Goal: Find specific page/section: Find specific page/section

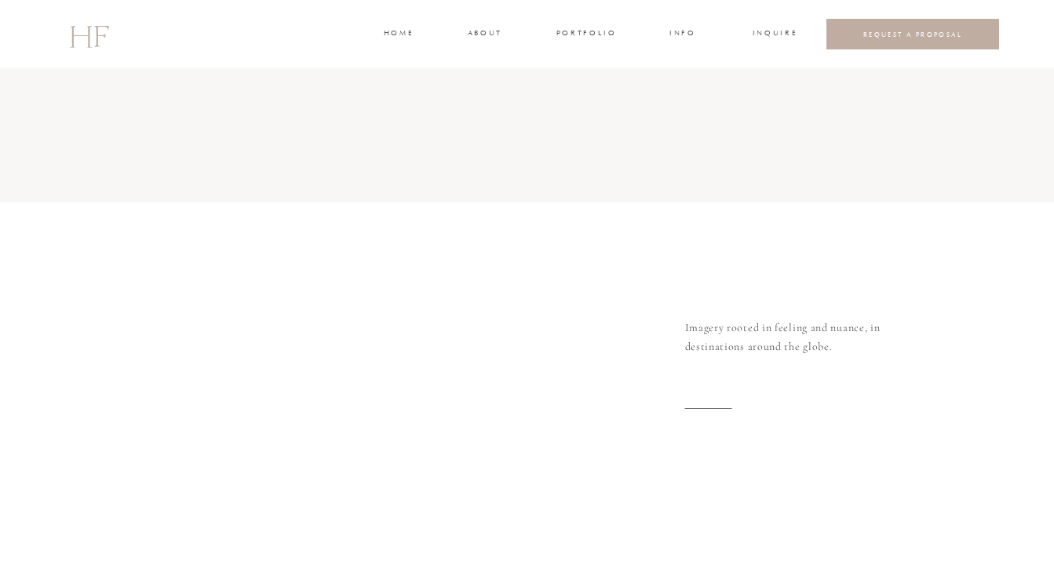
scroll to position [5796, 0]
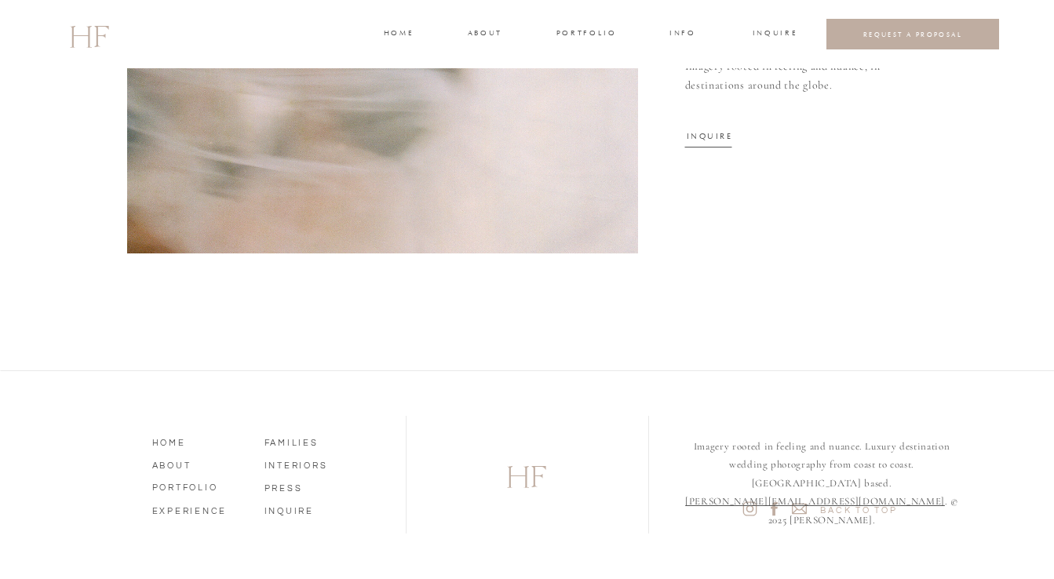
click at [671, 35] on h3 "INFO" at bounding box center [683, 34] width 29 height 14
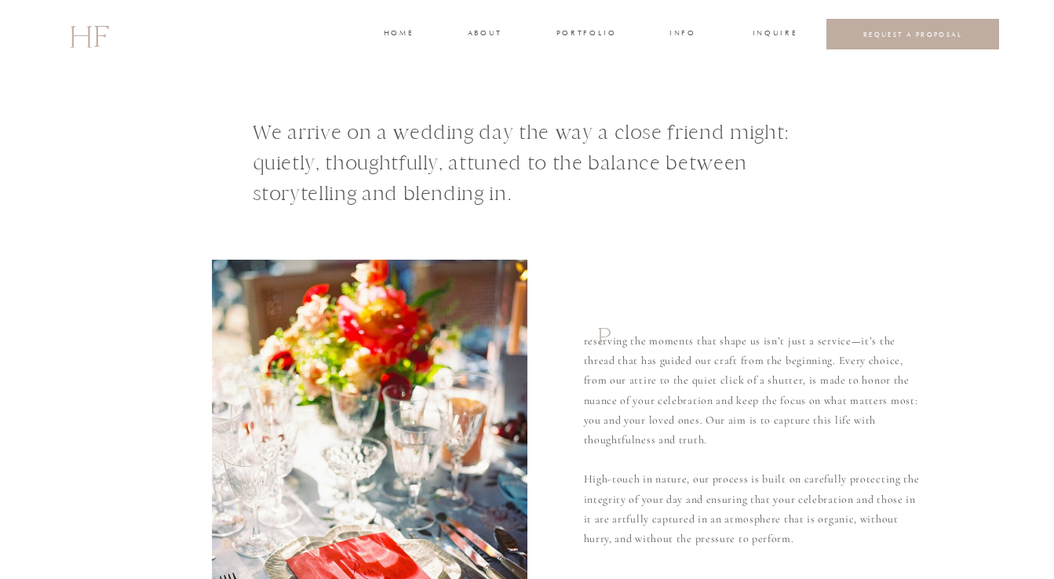
click at [771, 28] on h3 "INQUIRE" at bounding box center [773, 34] width 42 height 14
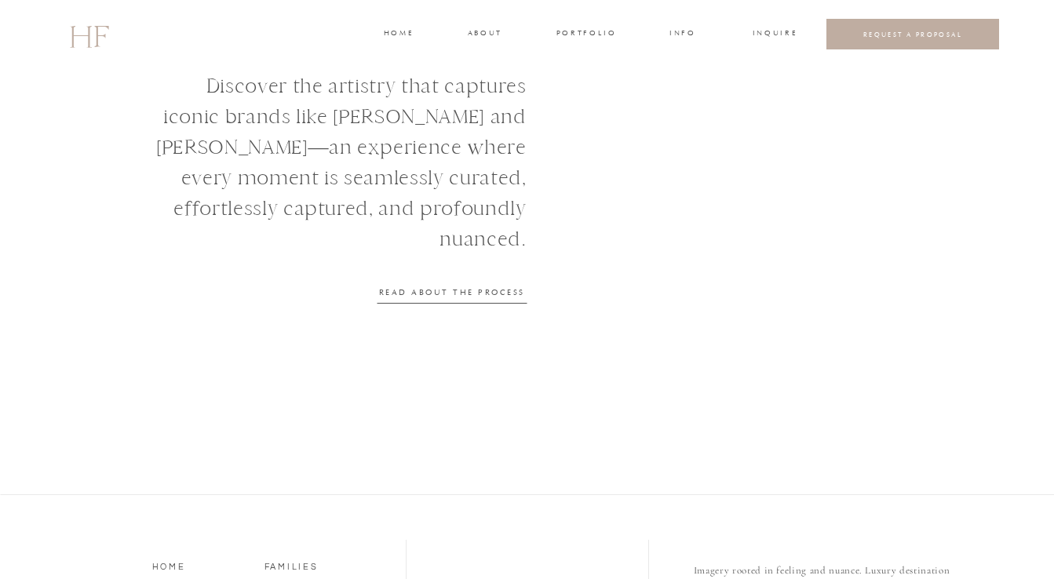
scroll to position [1916, 0]
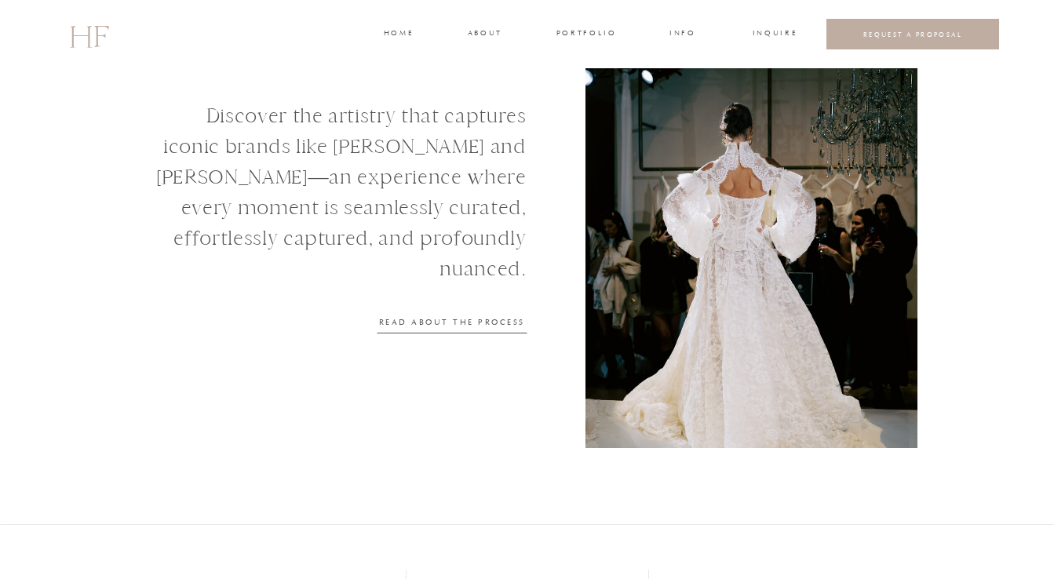
click at [486, 319] on nav "READ ABOUT THE PROCESS" at bounding box center [451, 321] width 149 height 10
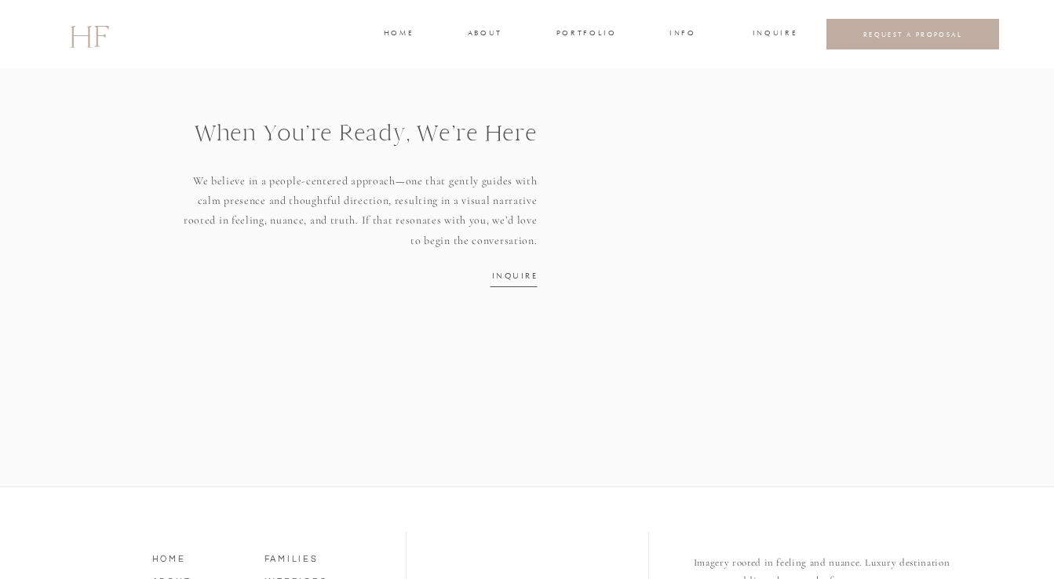
scroll to position [2167, 0]
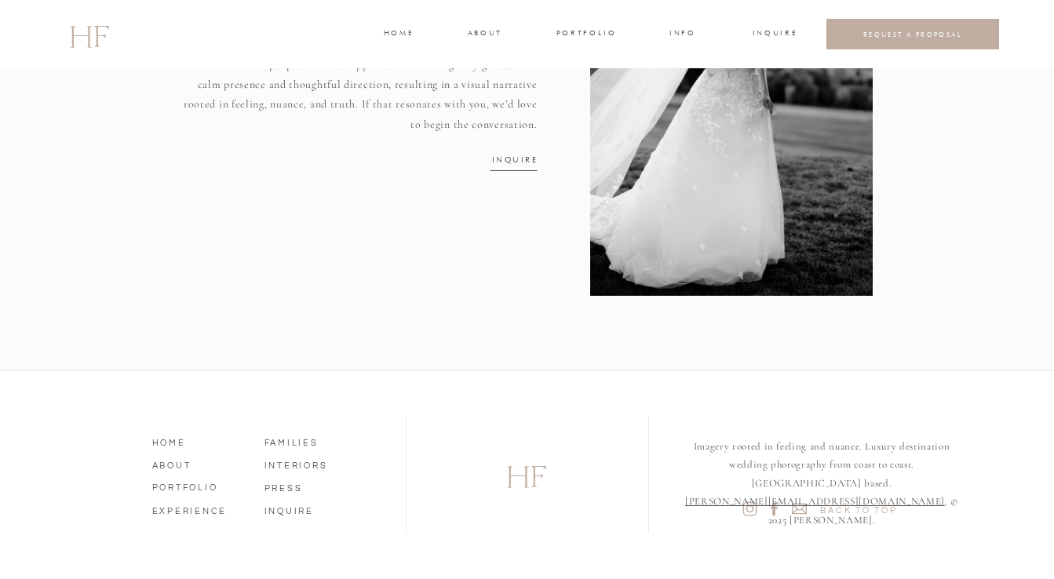
click at [496, 155] on nav "INQUIRE" at bounding box center [514, 159] width 45 height 10
